Goal: Book appointment/travel/reservation

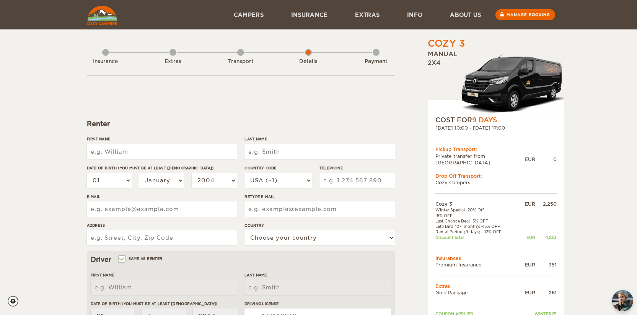
click at [100, 21] on img at bounding box center [102, 15] width 30 height 19
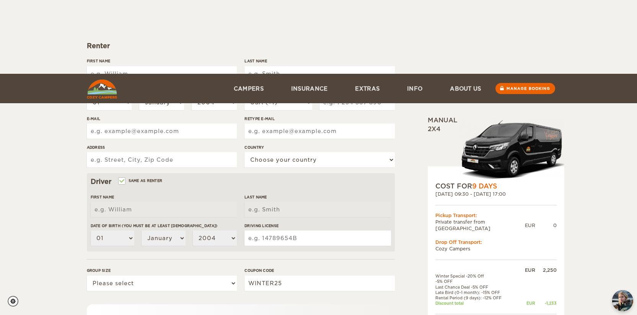
scroll to position [182, 0]
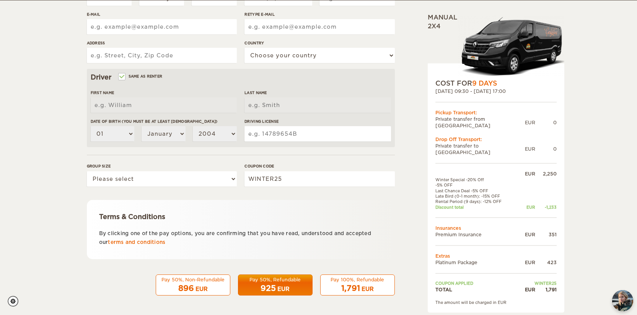
scroll to position [182, 0]
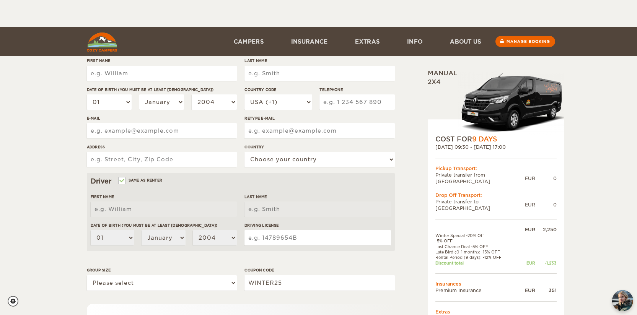
scroll to position [135, 0]
